Goal: Find contact information: Find contact information

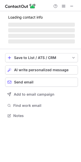
scroll to position [115, 81]
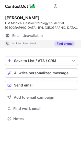
click at [62, 41] on button "Find phone" at bounding box center [64, 43] width 20 height 5
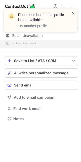
click at [71, 13] on span at bounding box center [73, 13] width 4 height 5
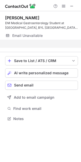
click at [71, 8] on span at bounding box center [71, 6] width 4 height 4
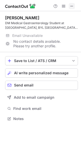
click at [71, 6] on span at bounding box center [71, 6] width 4 height 4
